Goal: Information Seeking & Learning: Learn about a topic

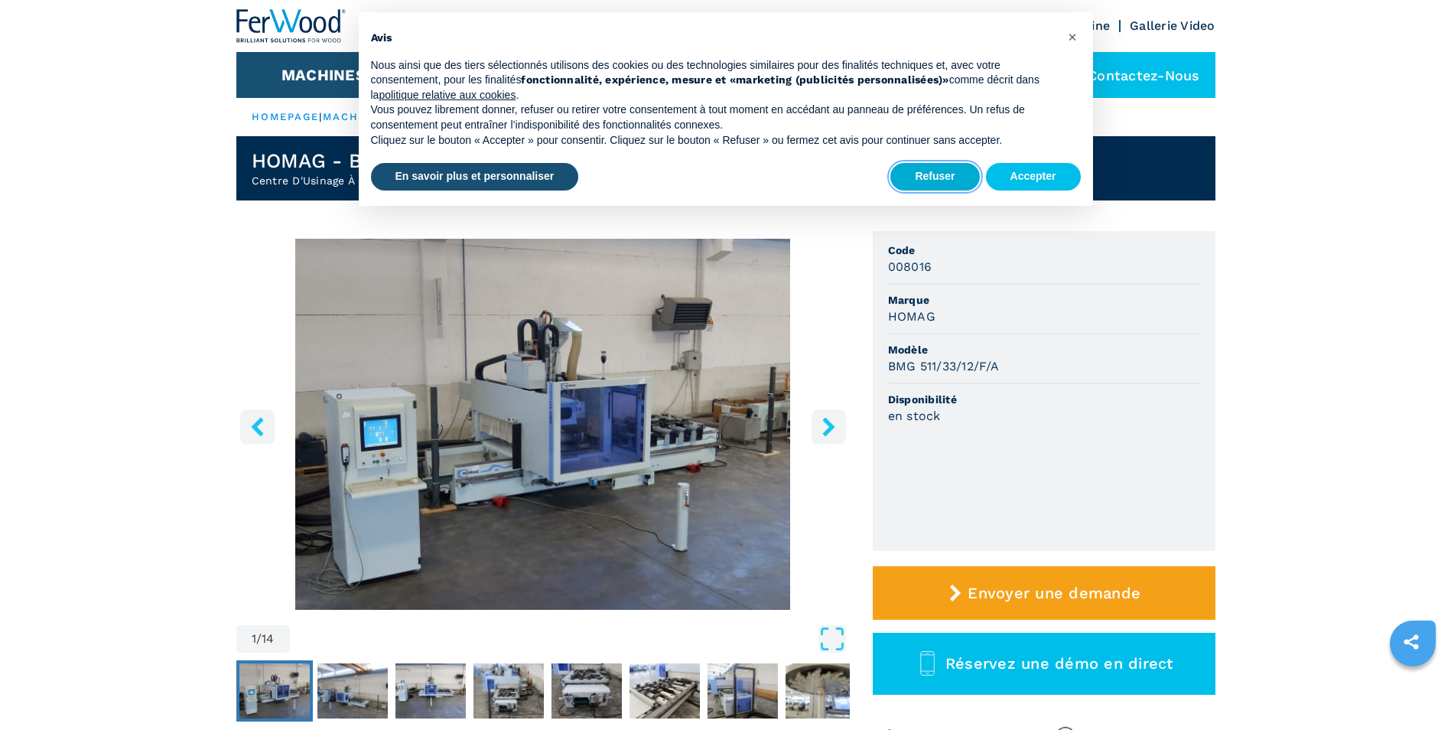
click at [953, 177] on button "Refuser" at bounding box center [935, 177] width 89 height 28
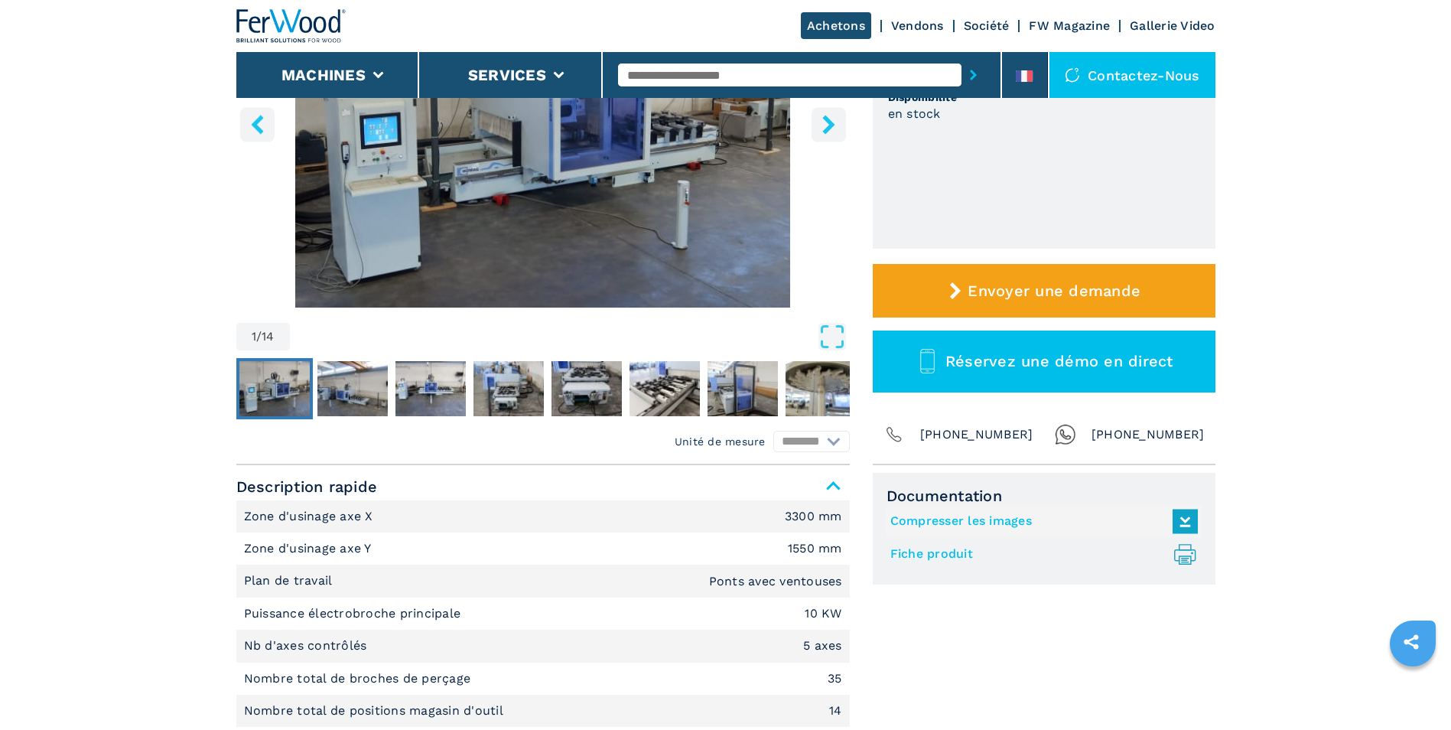
scroll to position [306, 0]
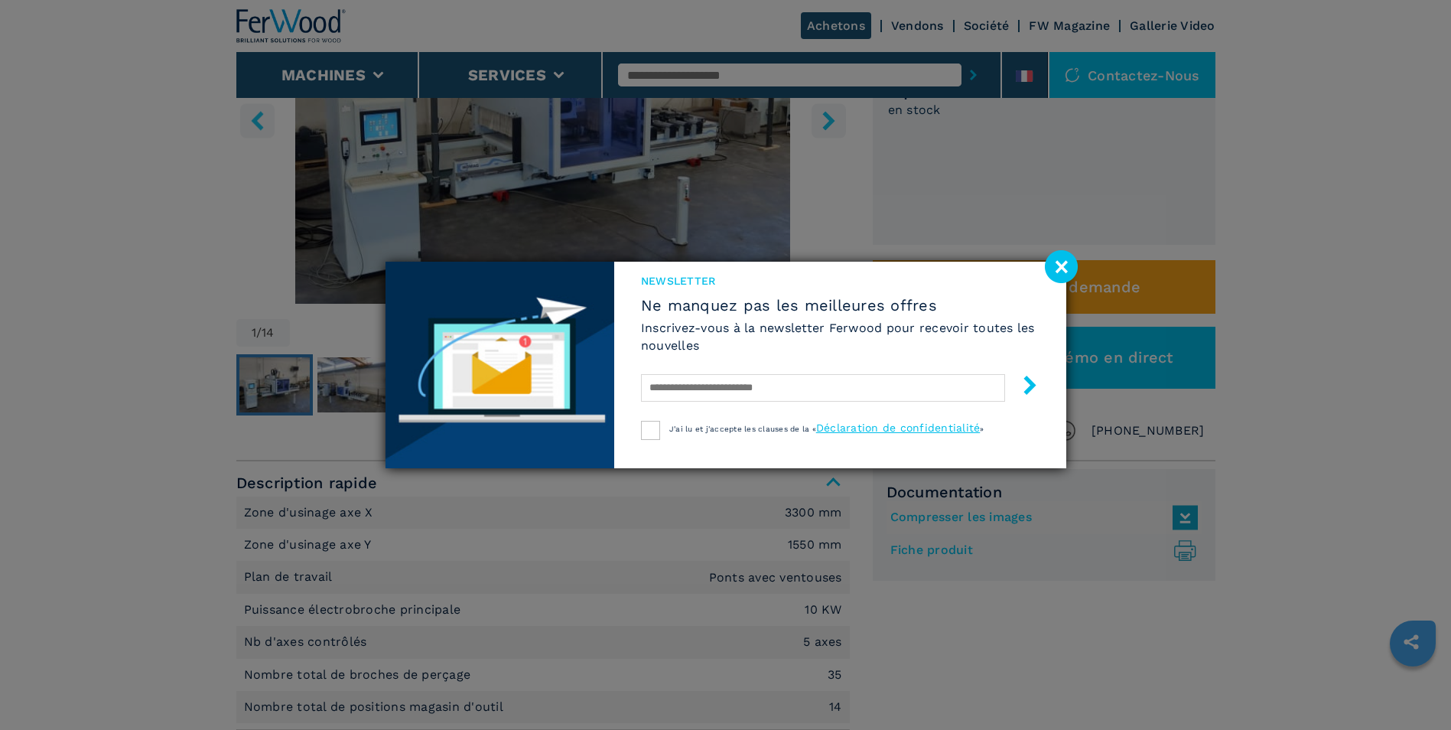
click at [1063, 266] on image at bounding box center [1061, 266] width 33 height 33
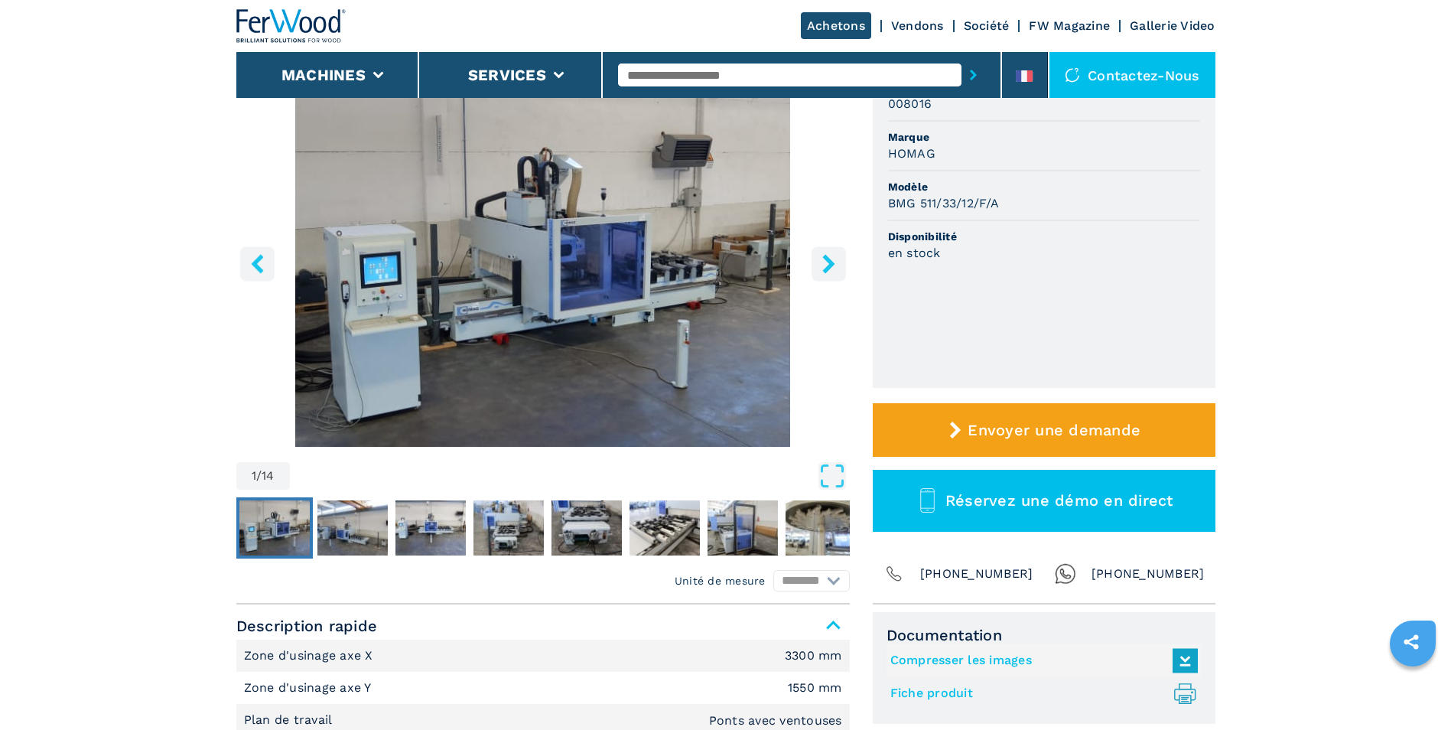
scroll to position [153, 0]
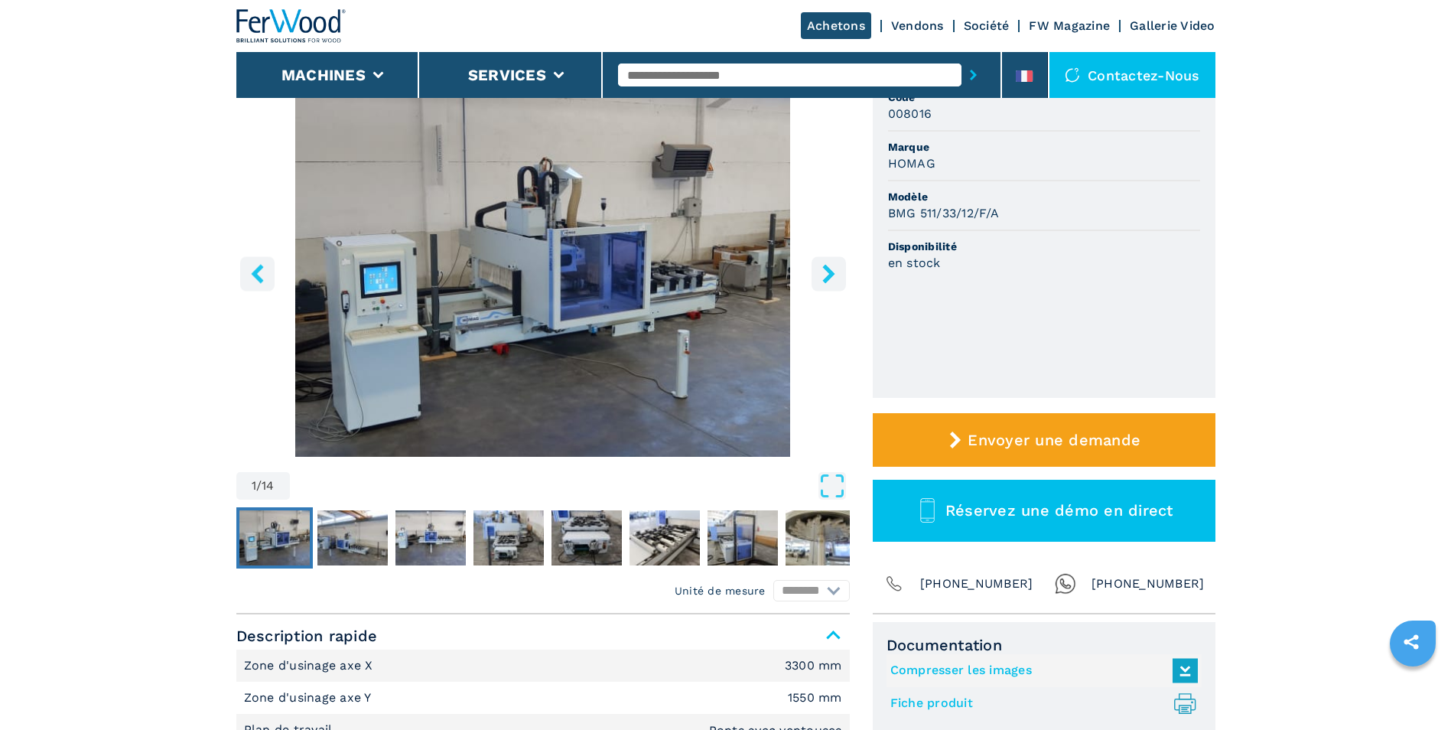
click at [833, 276] on icon "right-button" at bounding box center [828, 273] width 19 height 19
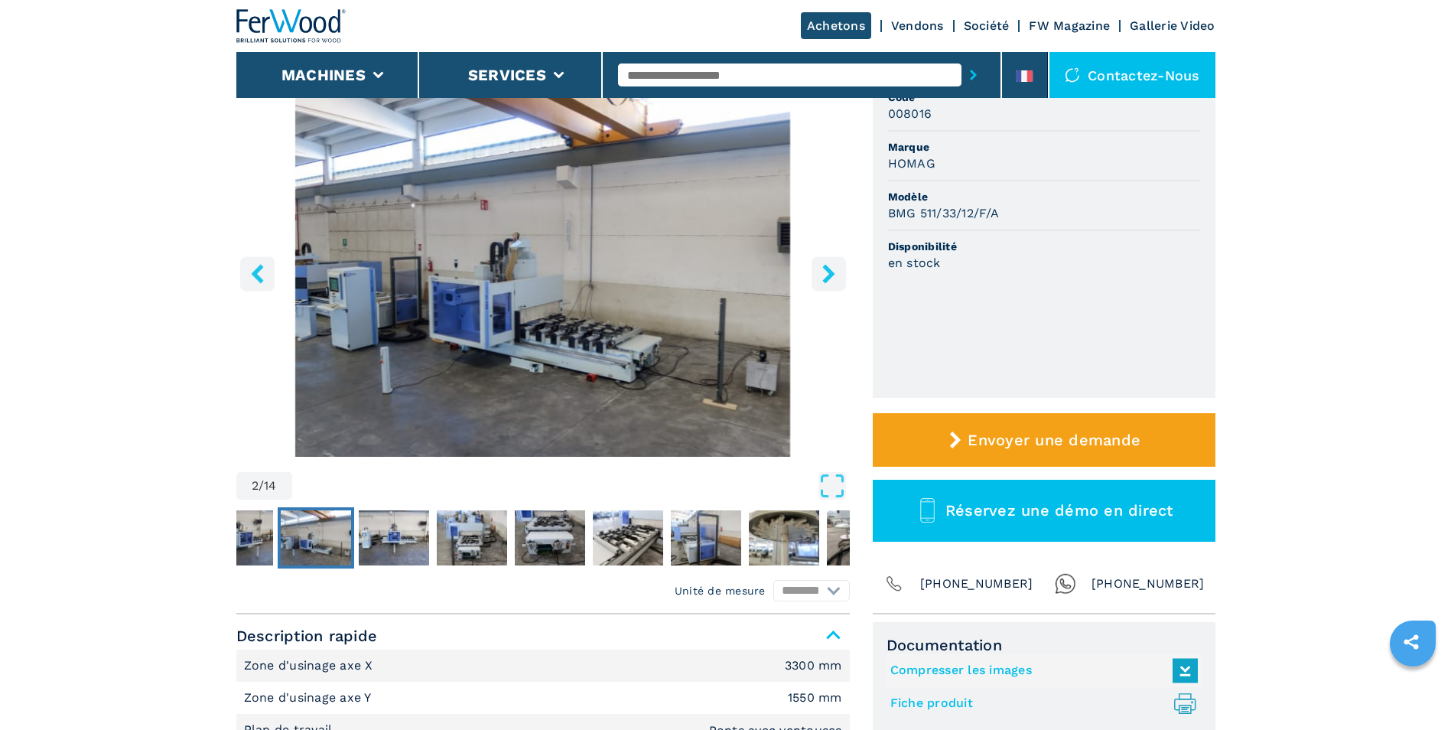
click at [833, 274] on icon "right-button" at bounding box center [828, 273] width 12 height 19
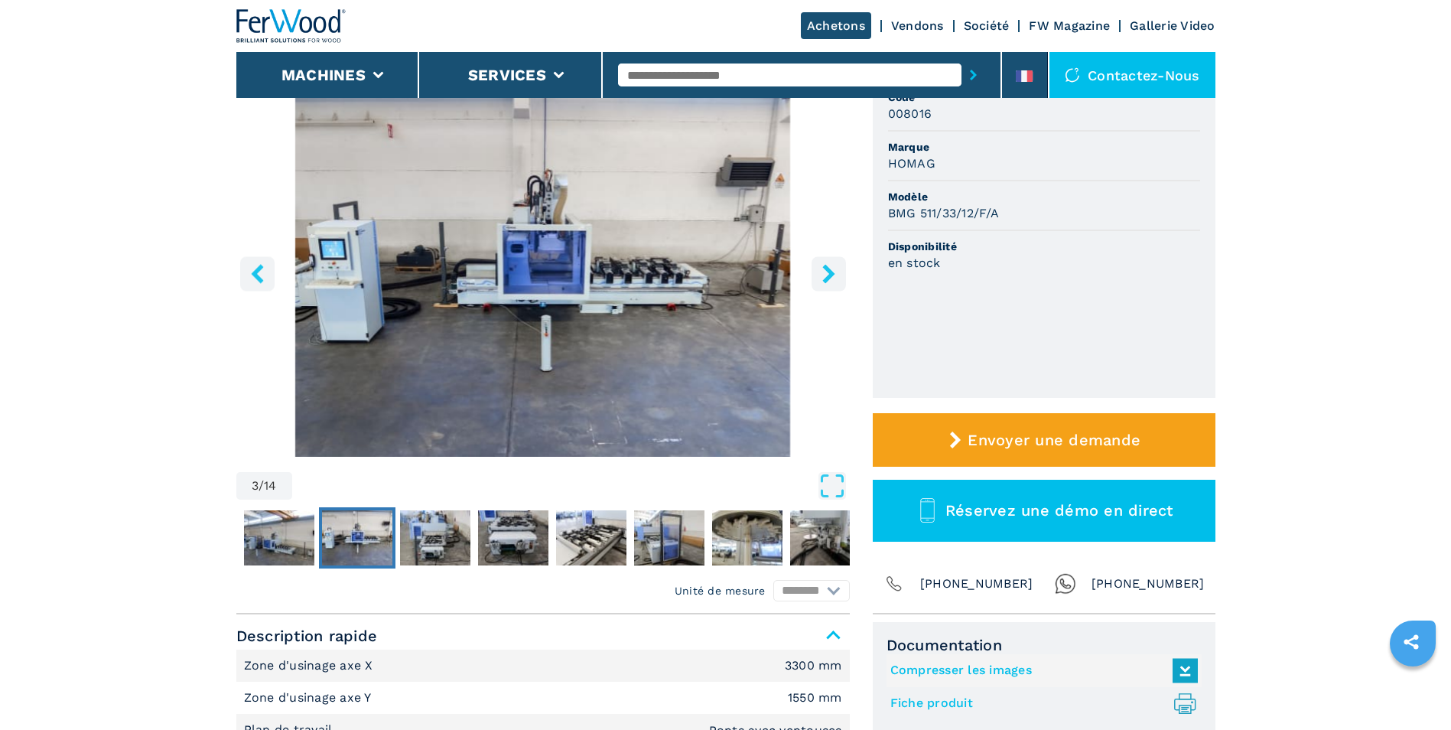
click at [833, 274] on icon "right-button" at bounding box center [828, 273] width 12 height 19
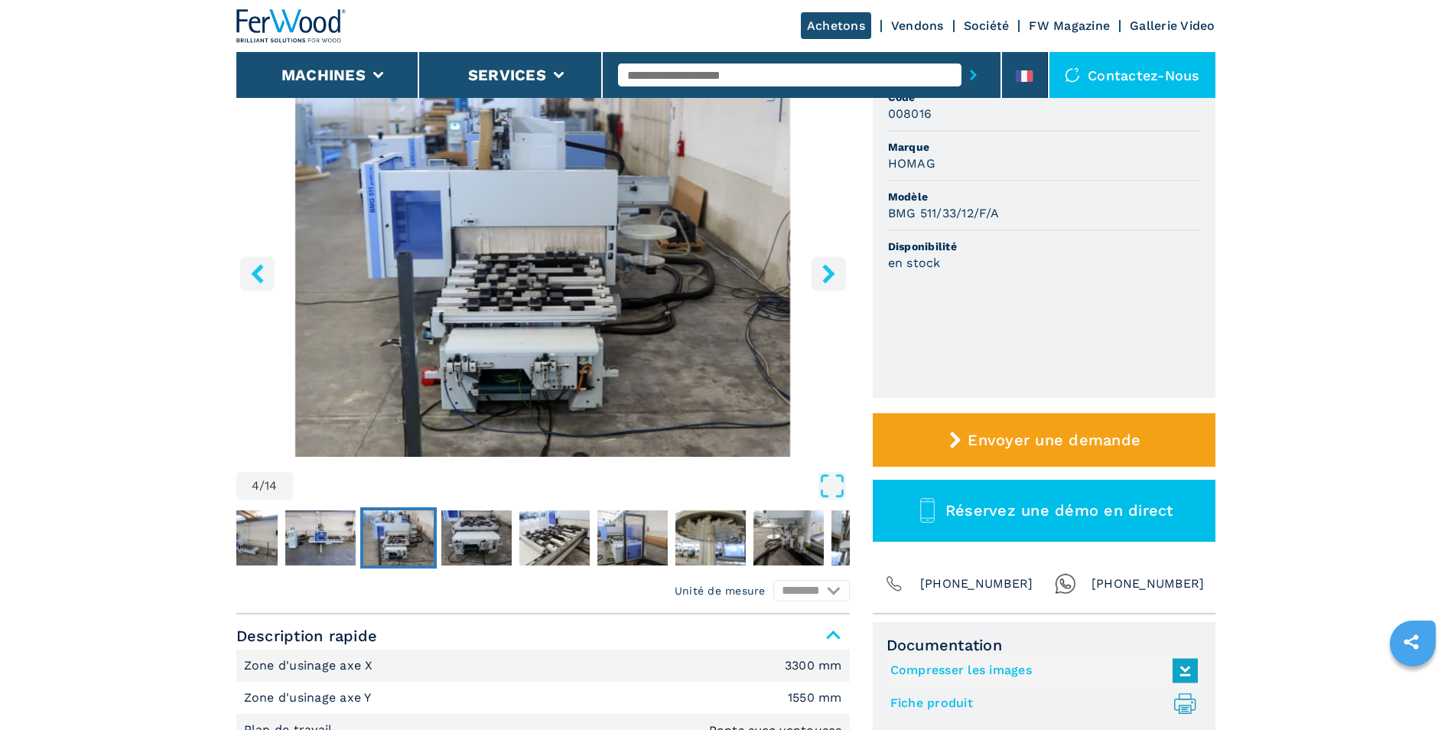
click at [829, 272] on icon "right-button" at bounding box center [828, 273] width 12 height 19
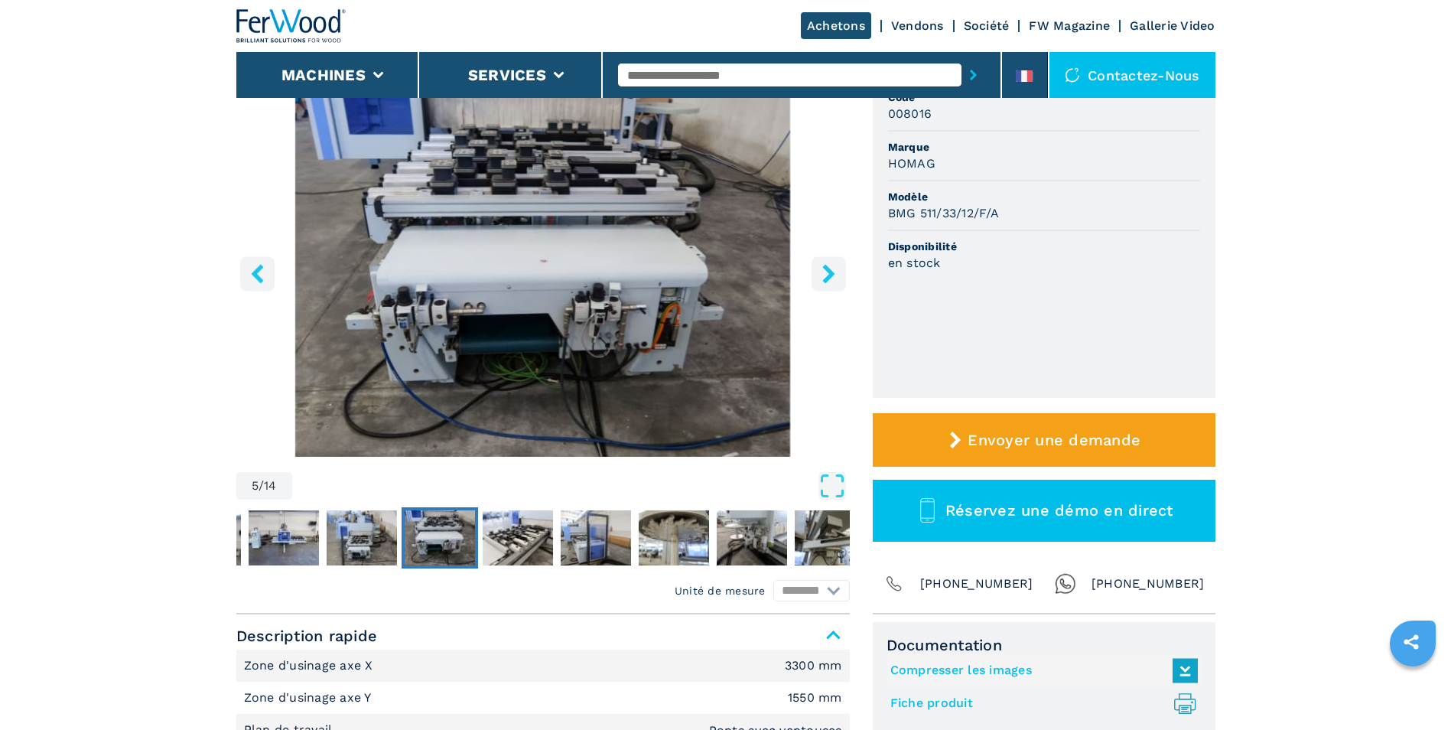
click at [829, 272] on icon "right-button" at bounding box center [828, 273] width 12 height 19
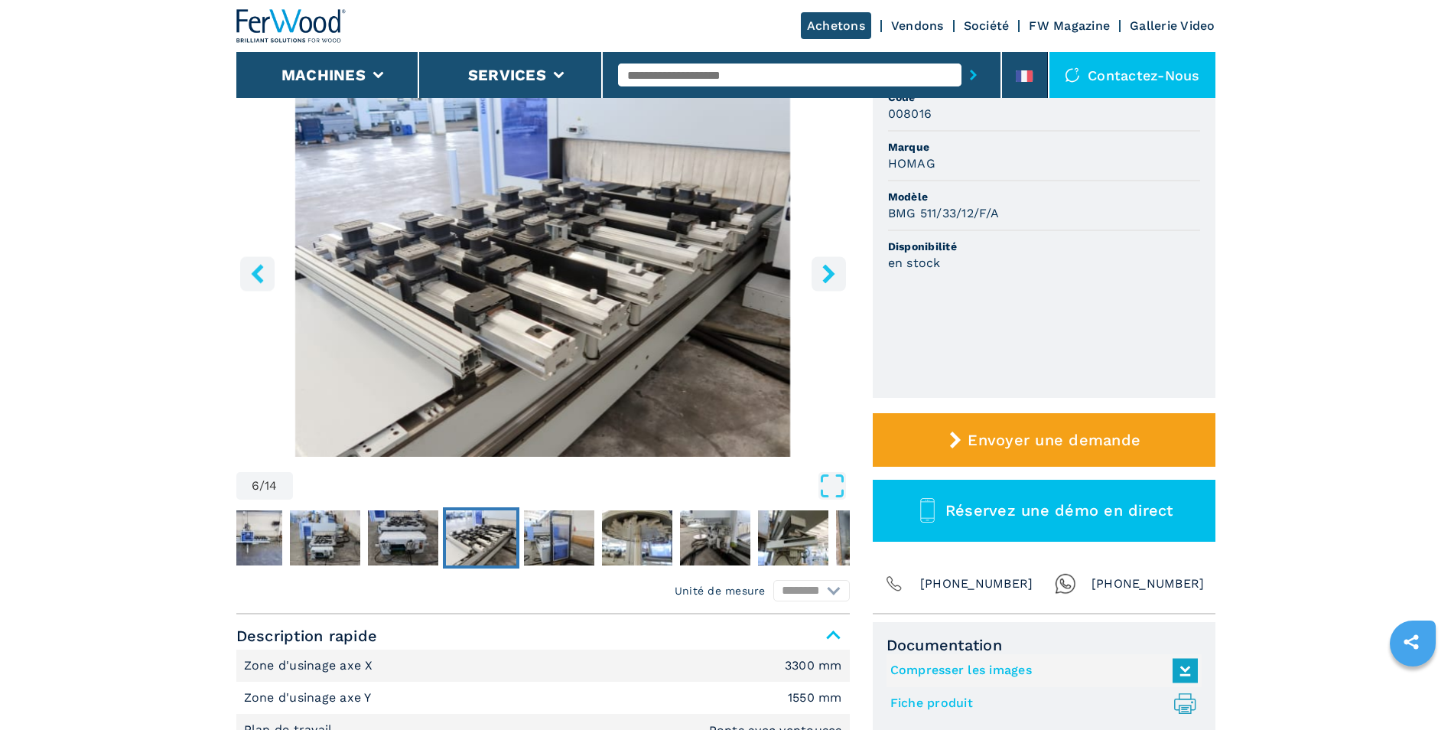
click at [829, 272] on icon "right-button" at bounding box center [828, 273] width 12 height 19
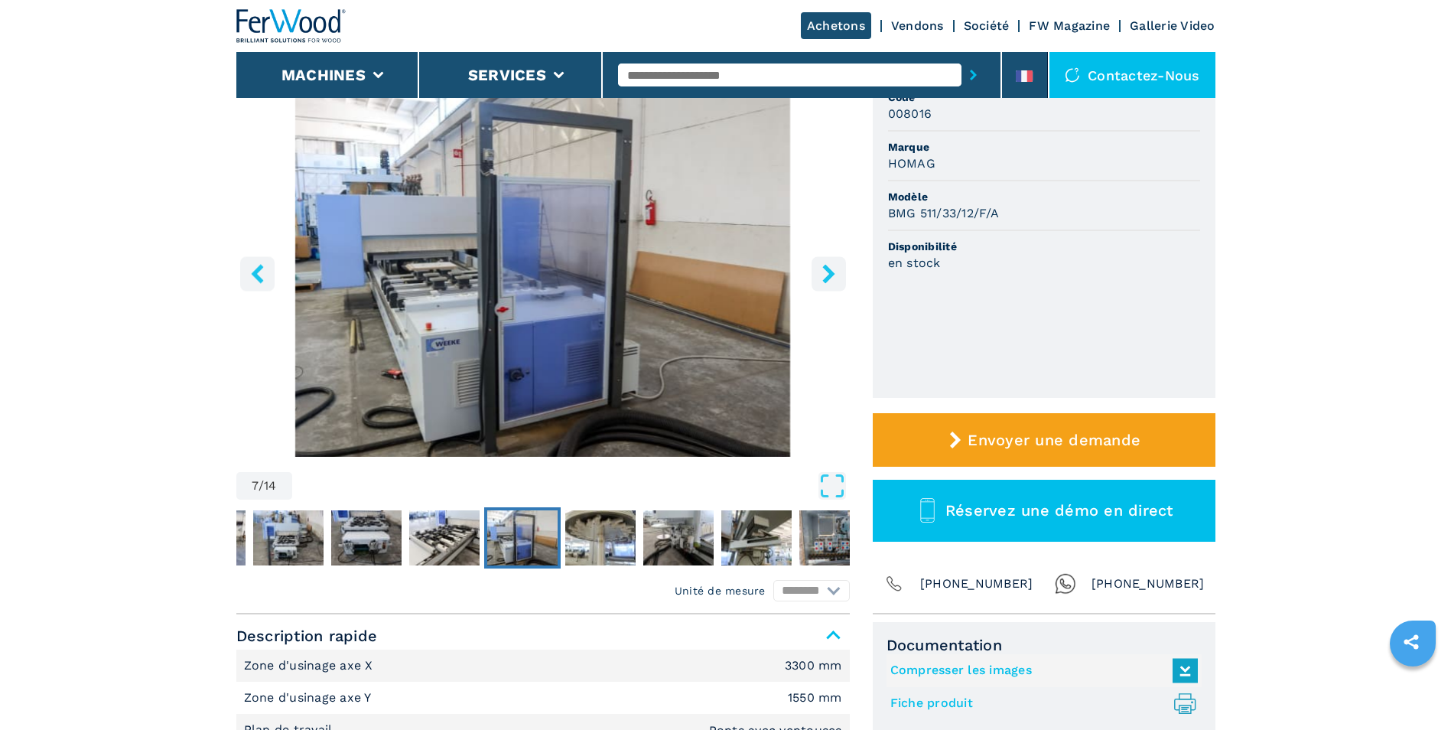
click at [829, 272] on icon "right-button" at bounding box center [828, 273] width 12 height 19
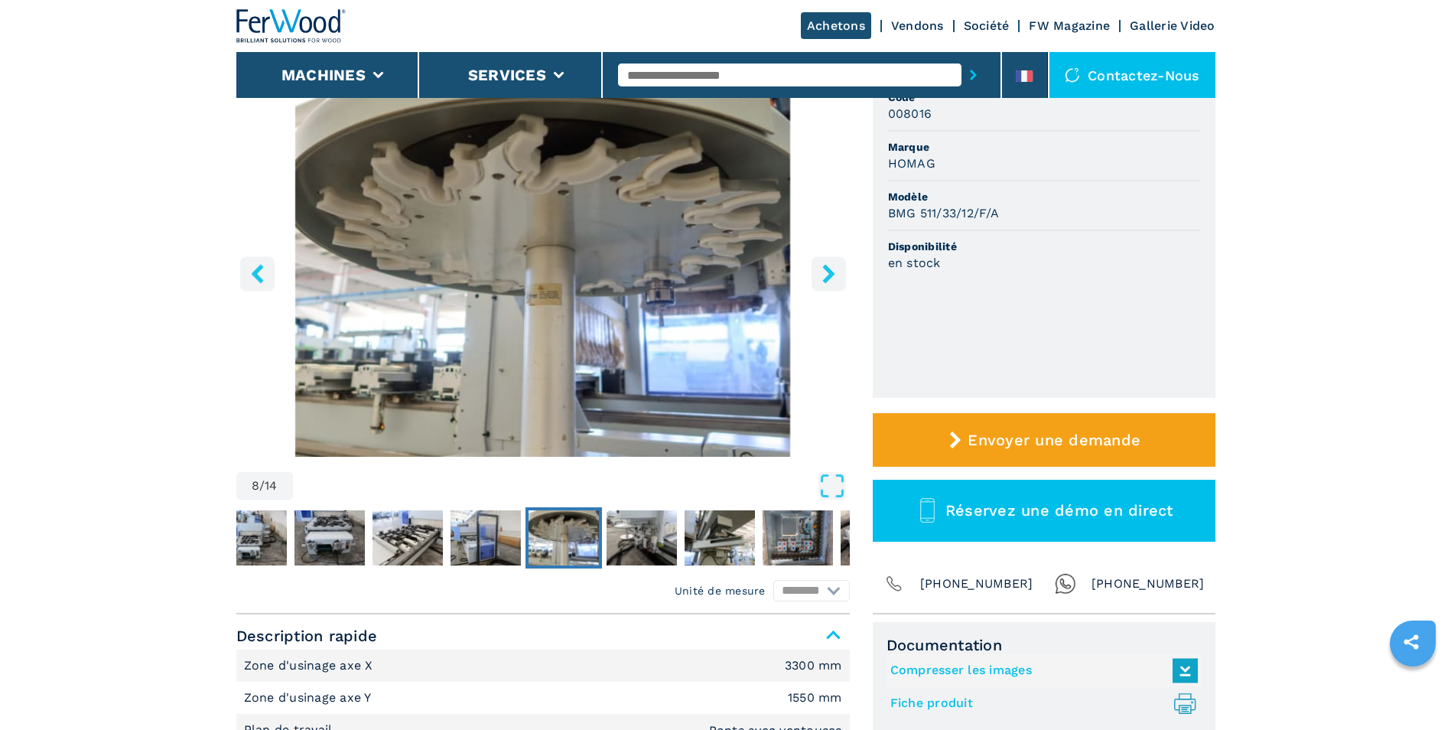
click at [829, 272] on icon "right-button" at bounding box center [828, 273] width 12 height 19
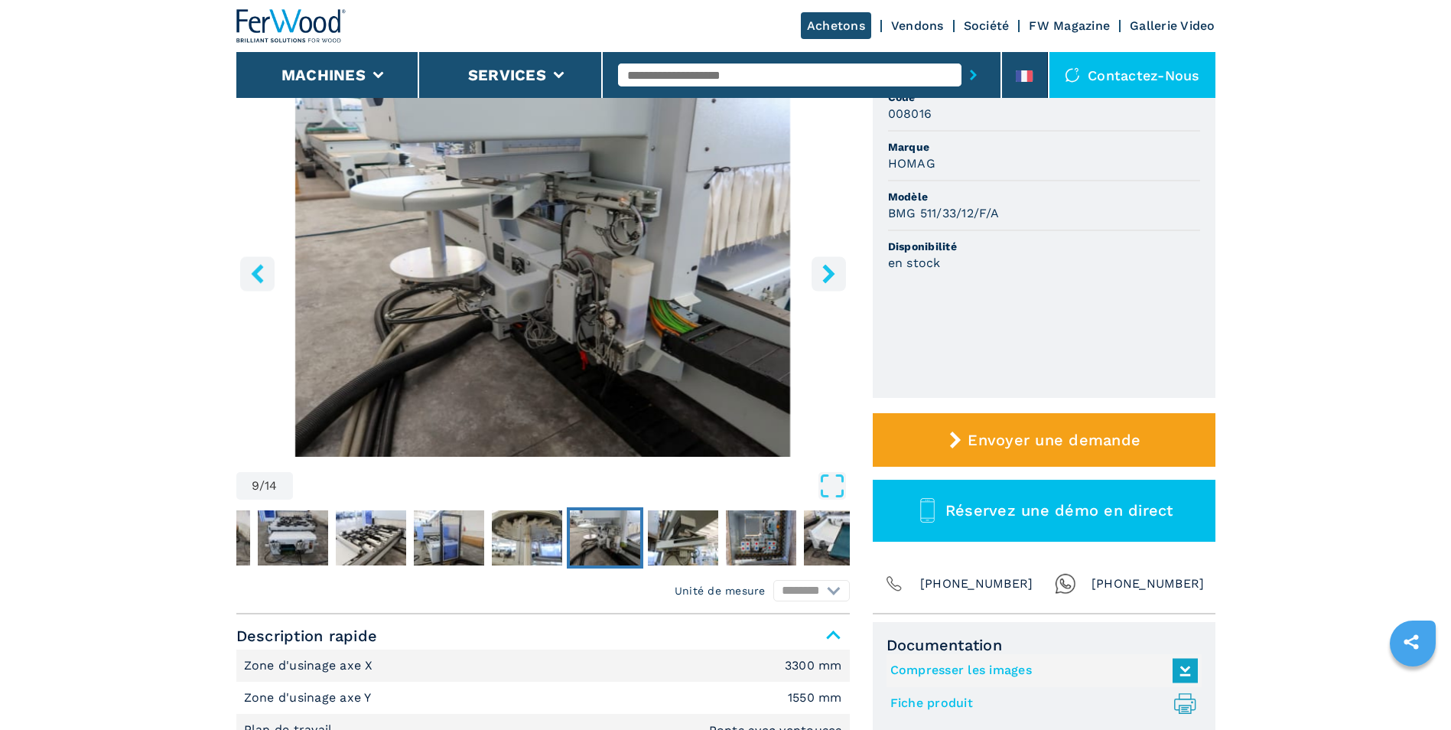
click at [829, 272] on icon "right-button" at bounding box center [828, 273] width 12 height 19
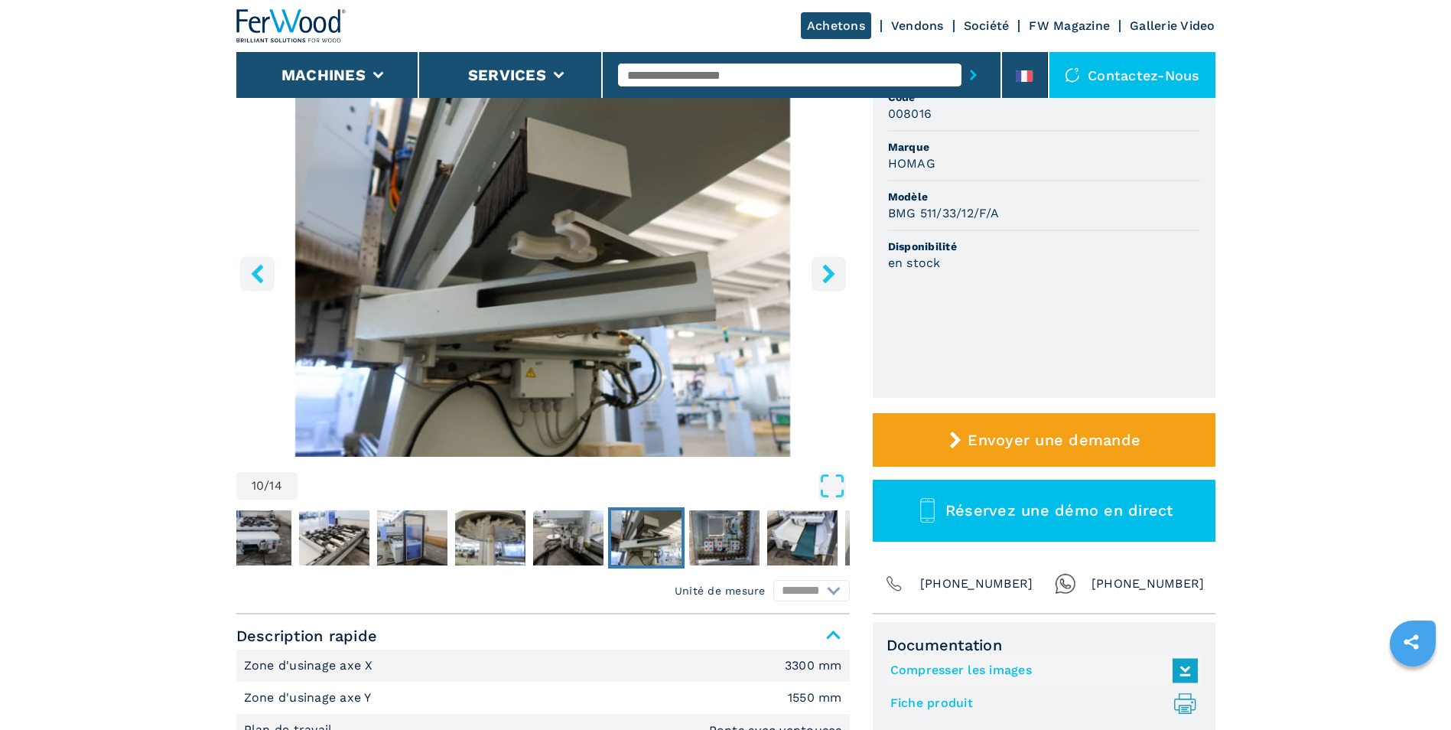
click at [829, 272] on icon "right-button" at bounding box center [828, 273] width 12 height 19
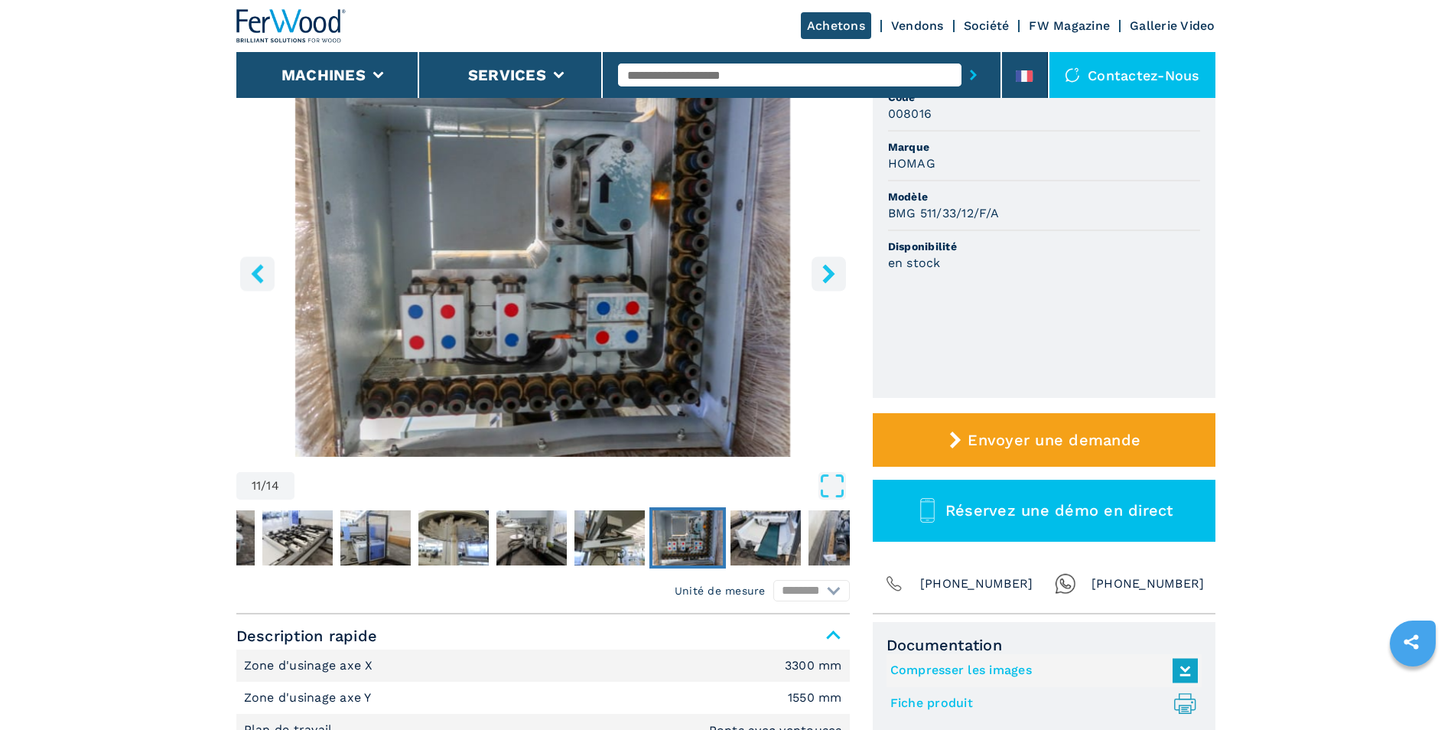
click at [830, 273] on icon "right-button" at bounding box center [828, 273] width 12 height 19
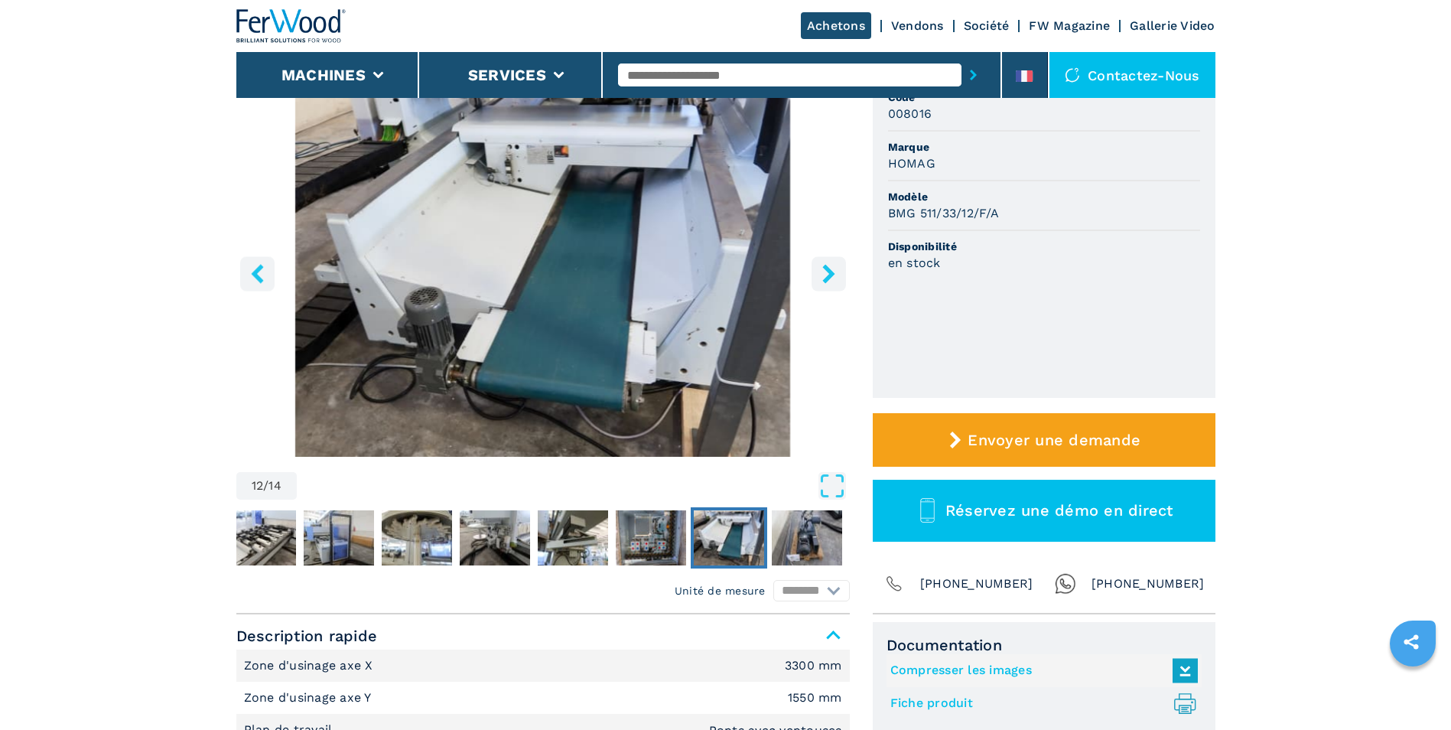
click at [829, 278] on icon "right-button" at bounding box center [828, 273] width 12 height 19
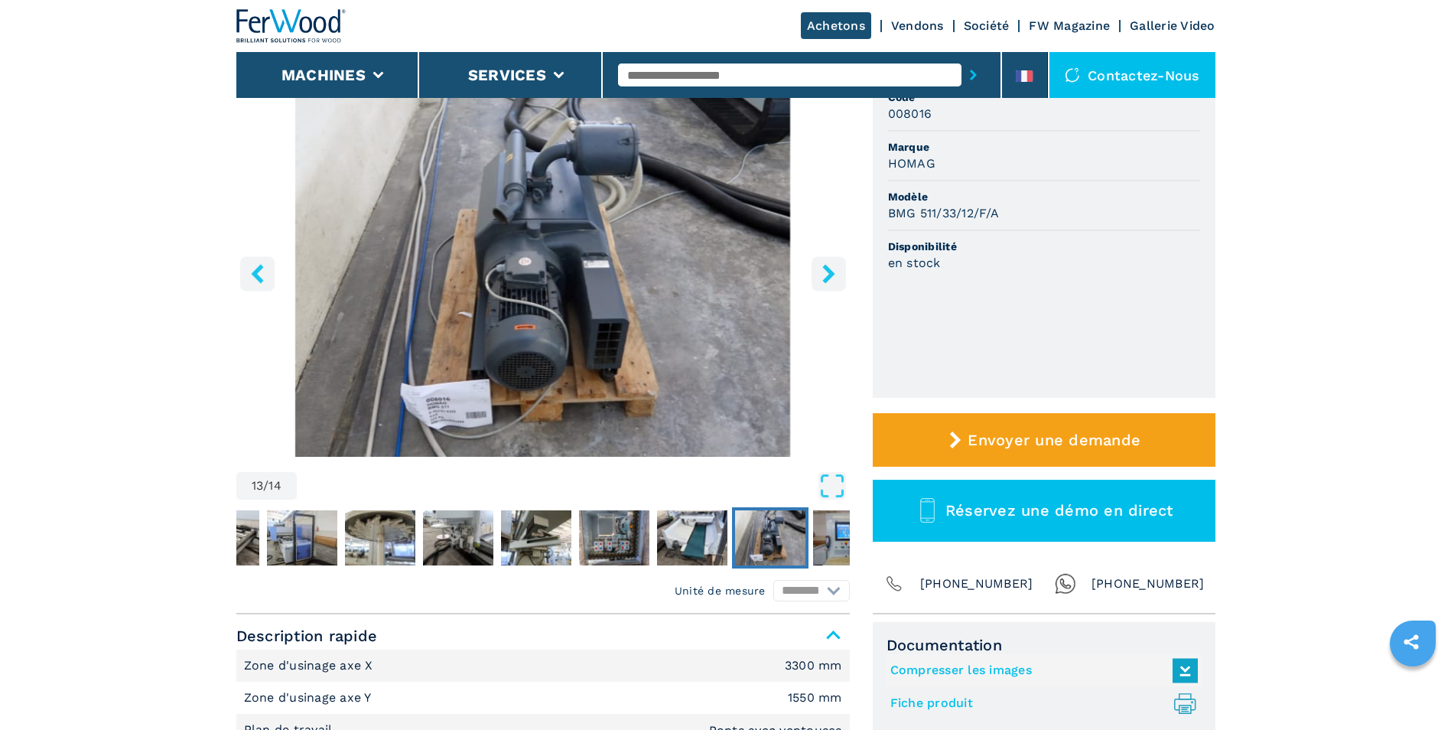
click at [829, 274] on icon "right-button" at bounding box center [828, 273] width 12 height 19
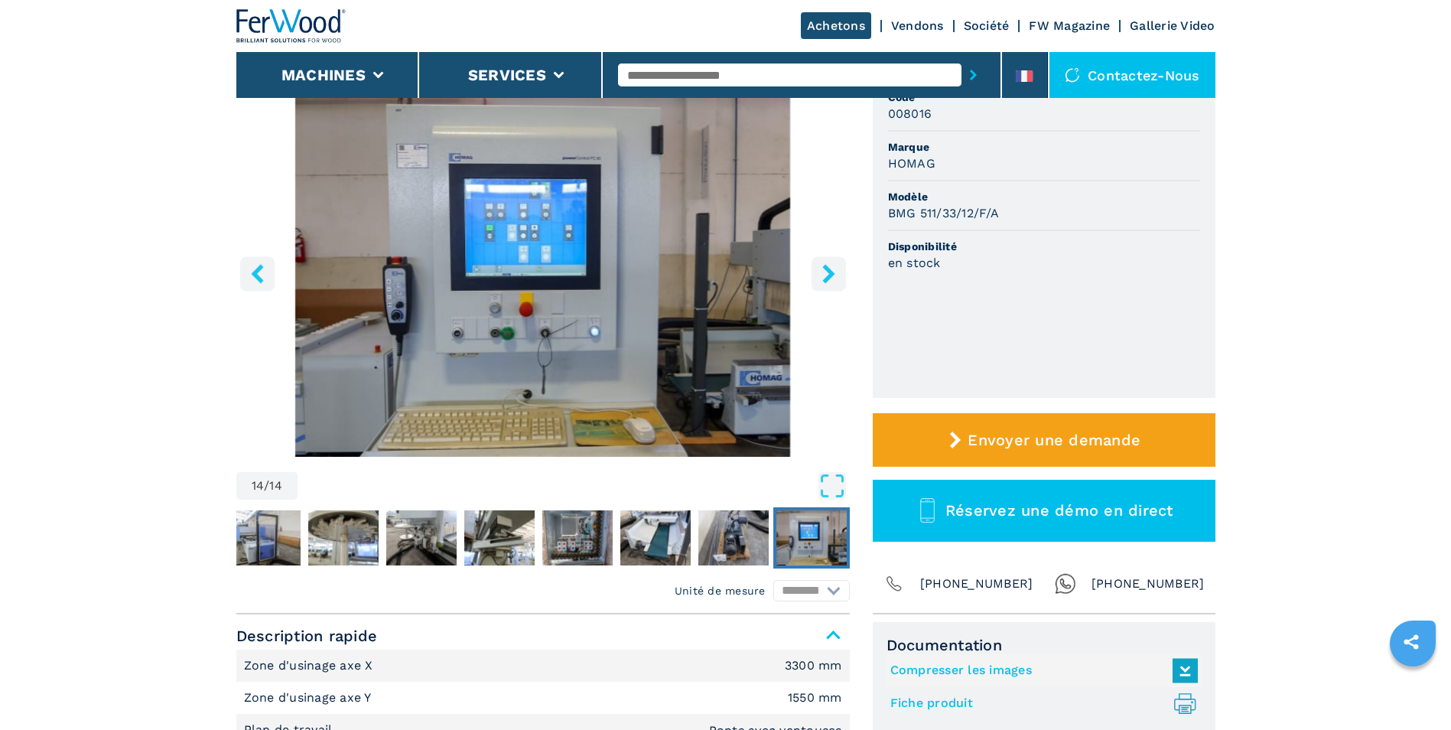
click at [831, 274] on icon "right-button" at bounding box center [828, 273] width 12 height 19
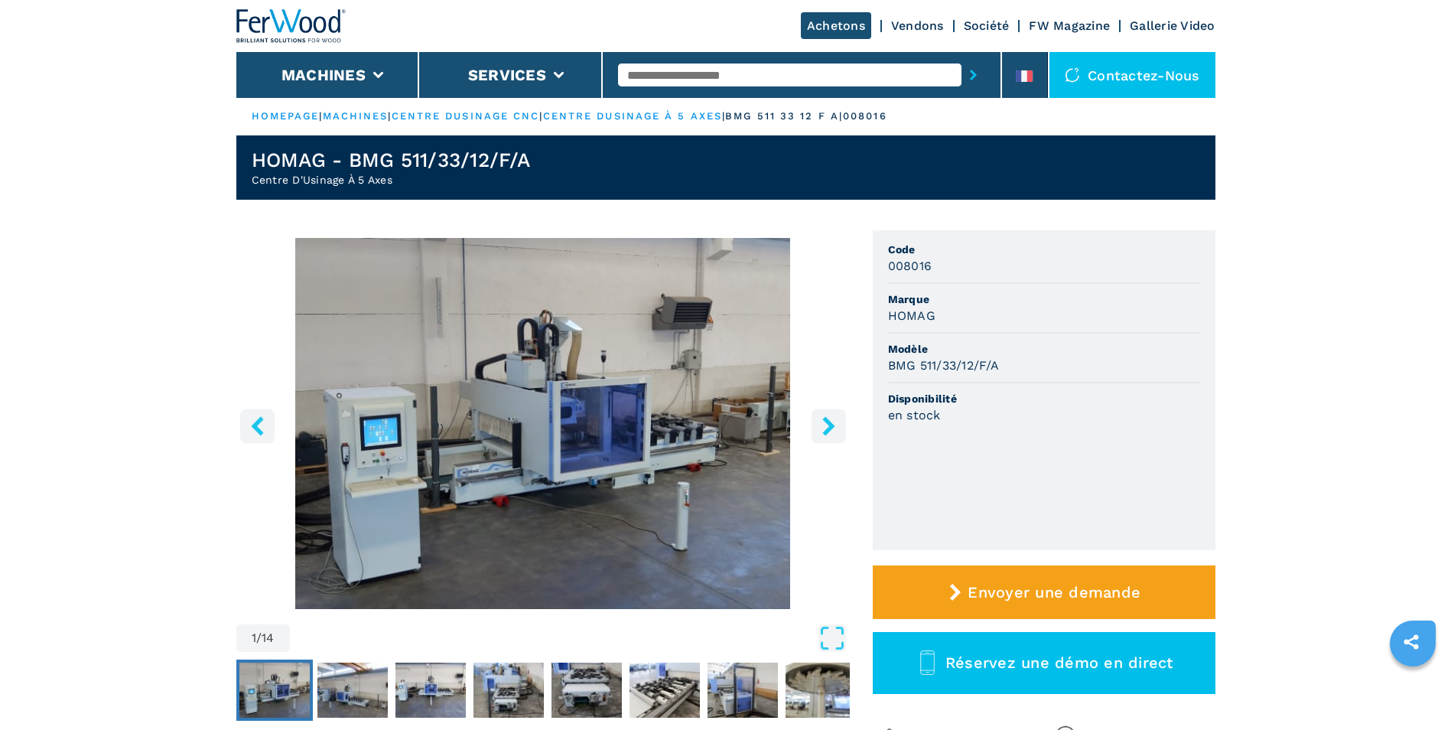
scroll to position [0, 0]
